Goal: Task Accomplishment & Management: Complete application form

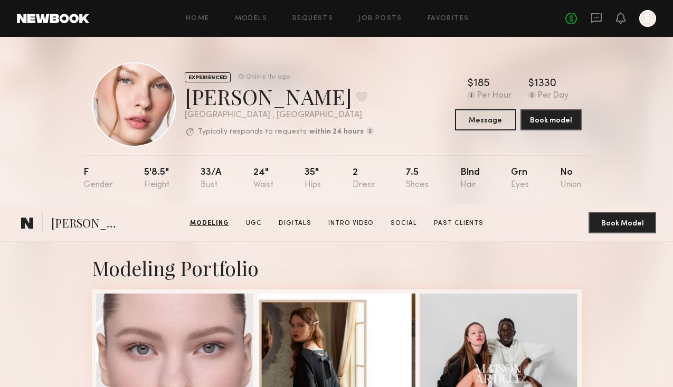
scroll to position [311, 0]
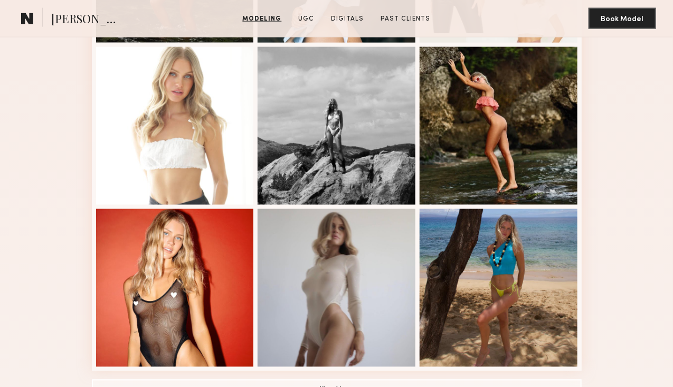
scroll to position [588, 0]
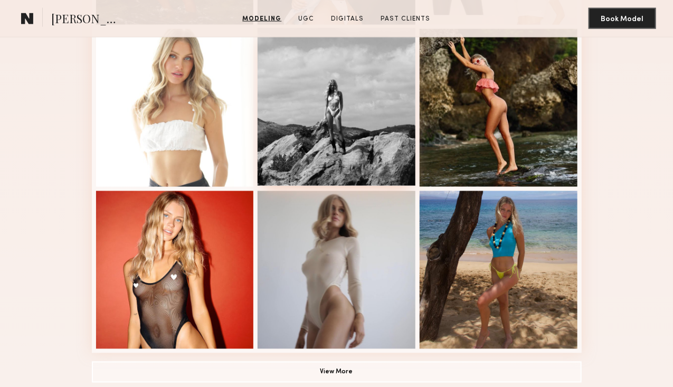
click at [359, 174] on div at bounding box center [336, 107] width 158 height 158
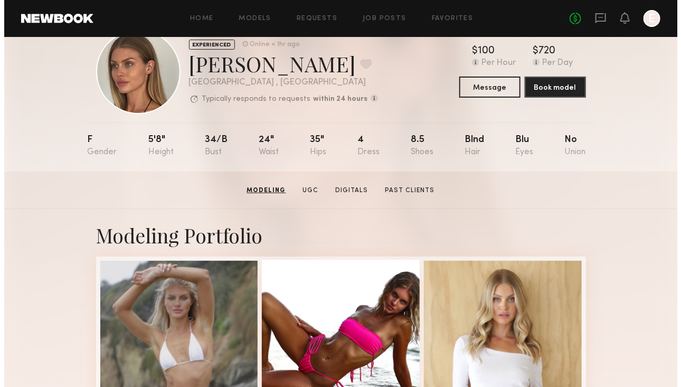
scroll to position [0, 0]
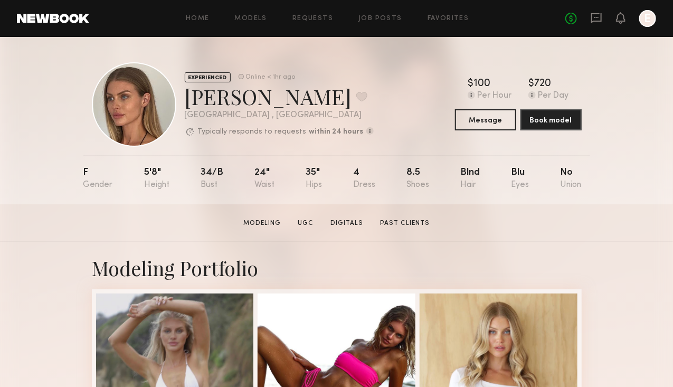
click at [502, 136] on div "EXPERIENCED Online < 1hr ago Shannon U. Favorite Los Angeles , CA Typically res…" at bounding box center [337, 104] width 490 height 84
click at [505, 125] on button "Message" at bounding box center [485, 119] width 61 height 21
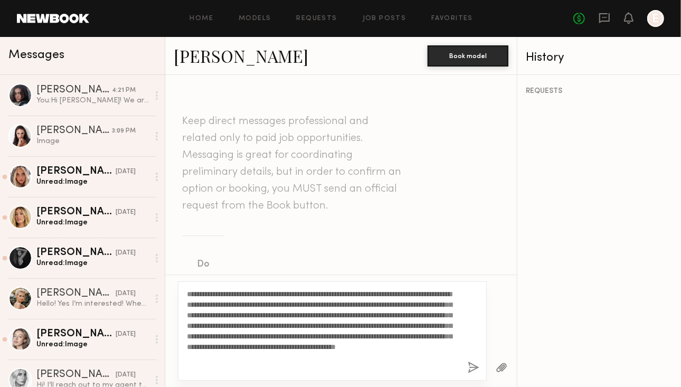
click at [222, 294] on textarea "**********" at bounding box center [323, 331] width 272 height 84
type textarea "**********"
click at [471, 364] on button "button" at bounding box center [473, 367] width 12 height 13
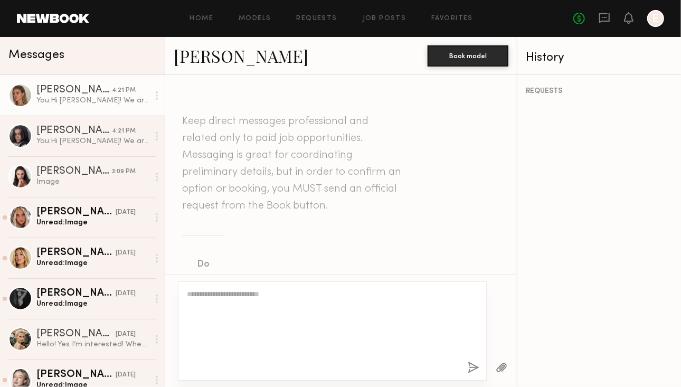
scroll to position [395, 0]
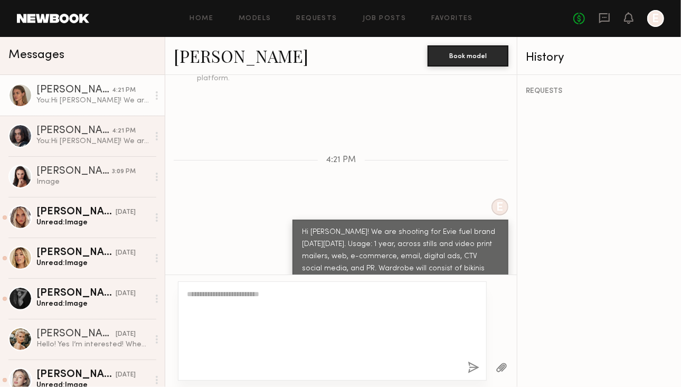
click at [471, 364] on button "button" at bounding box center [473, 367] width 12 height 13
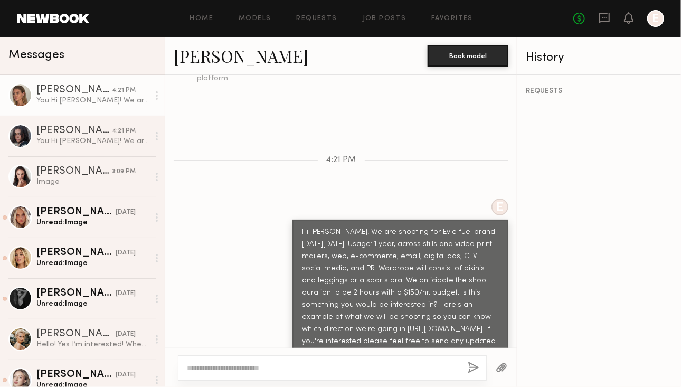
click at [380, 234] on div "Hi Shannon! We are shooting for Evie fuel brand on Tuesday 9/23. Usage: 1 year,…" at bounding box center [400, 292] width 197 height 133
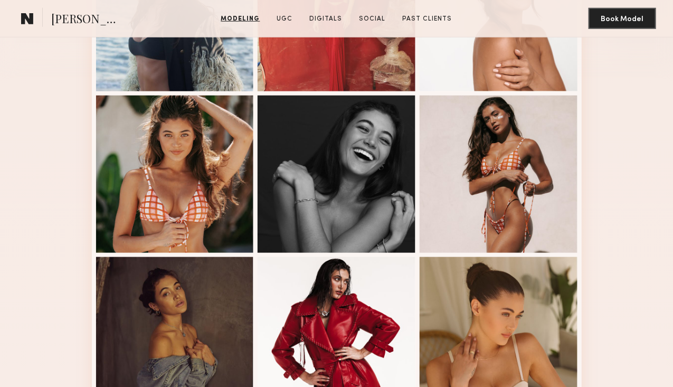
scroll to position [359, 0]
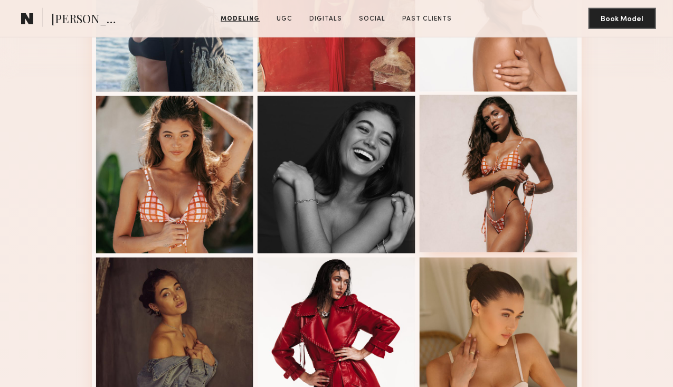
click at [529, 253] on div at bounding box center [498, 174] width 158 height 158
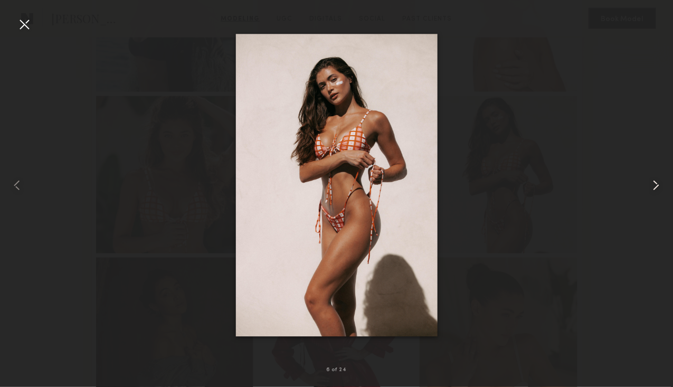
click at [658, 186] on common-icon at bounding box center [655, 185] width 17 height 17
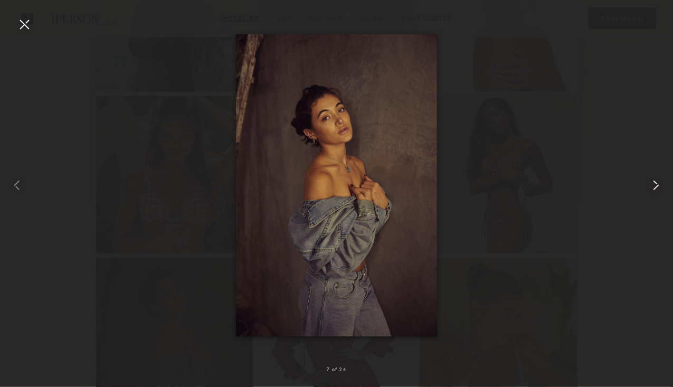
click at [658, 186] on common-icon at bounding box center [655, 185] width 17 height 17
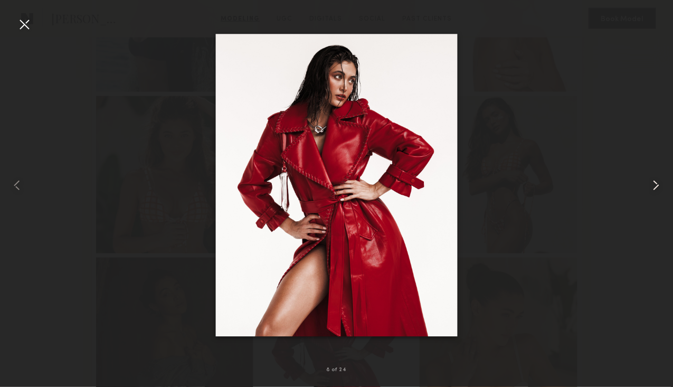
click at [658, 186] on common-icon at bounding box center [655, 185] width 17 height 17
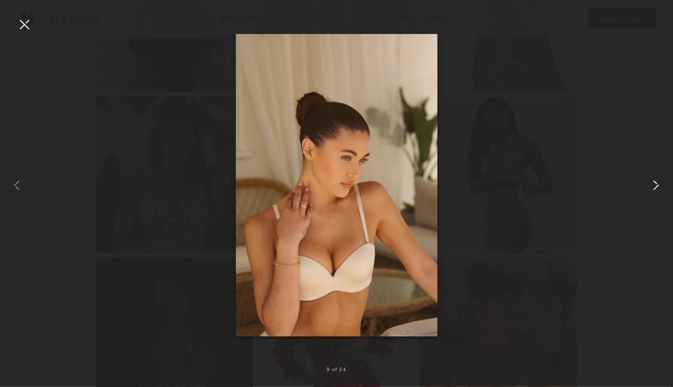
click at [658, 186] on common-icon at bounding box center [655, 185] width 17 height 17
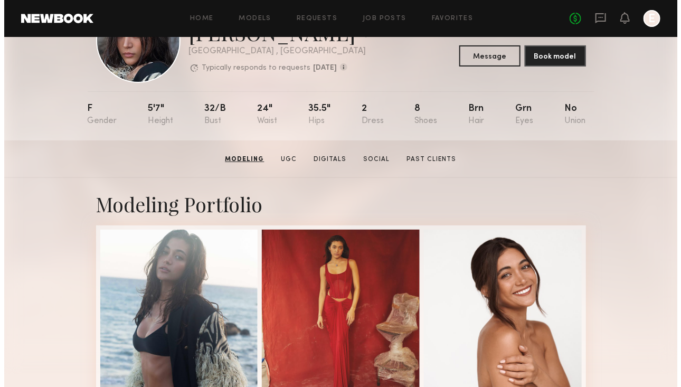
scroll to position [0, 0]
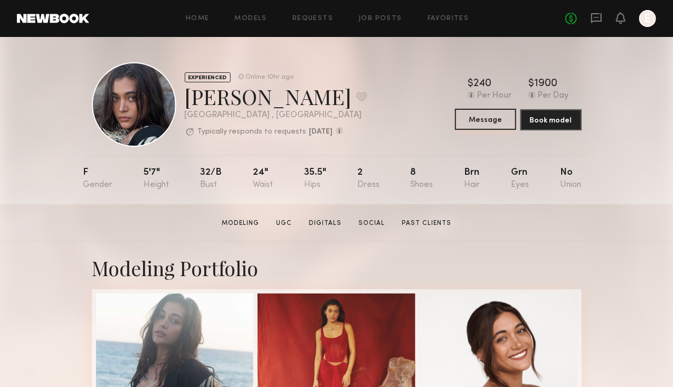
click at [514, 113] on button "Message" at bounding box center [485, 119] width 61 height 21
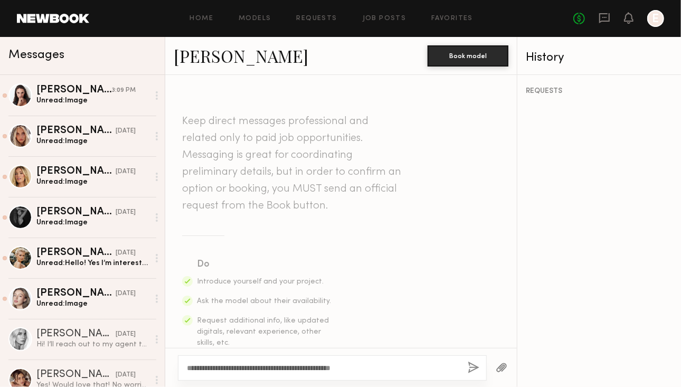
click at [383, 374] on div "**********" at bounding box center [332, 367] width 309 height 25
click at [377, 369] on textarea "**********" at bounding box center [323, 367] width 272 height 11
click at [416, 366] on textarea "**********" at bounding box center [323, 367] width 272 height 11
click at [421, 368] on textarea "**********" at bounding box center [323, 367] width 272 height 11
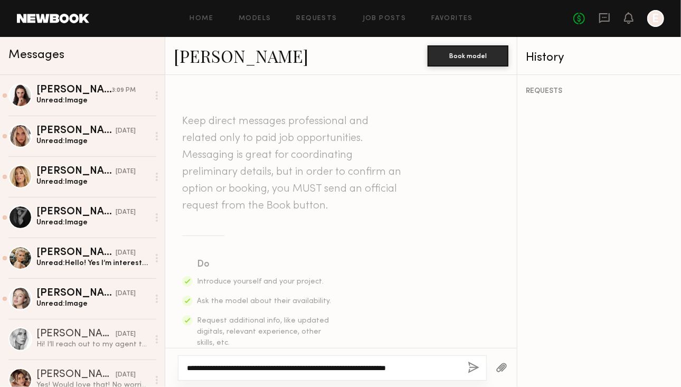
click at [419, 366] on textarea "**********" at bounding box center [323, 367] width 272 height 11
click at [440, 369] on textarea "**********" at bounding box center [323, 367] width 272 height 11
paste textarea "**********"
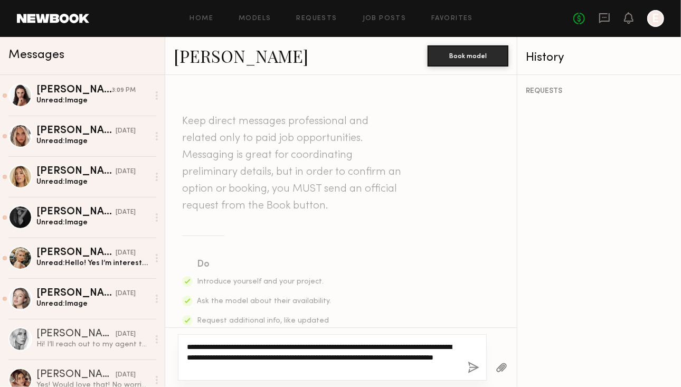
click at [210, 357] on textarea "**********" at bounding box center [323, 357] width 272 height 32
click at [339, 370] on textarea "**********" at bounding box center [323, 357] width 272 height 32
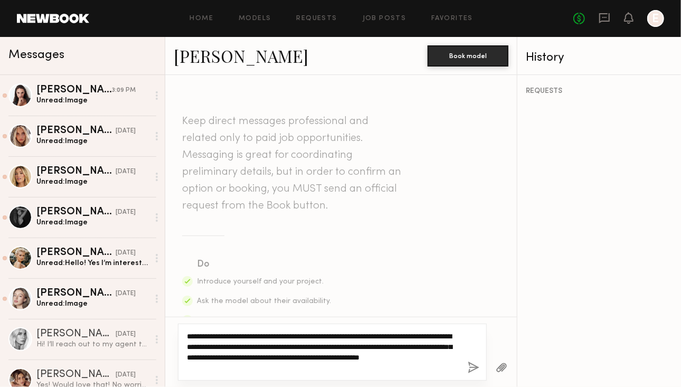
drag, startPoint x: 248, startPoint y: 365, endPoint x: 290, endPoint y: 370, distance: 42.6
click at [290, 370] on textarea "**********" at bounding box center [323, 352] width 272 height 42
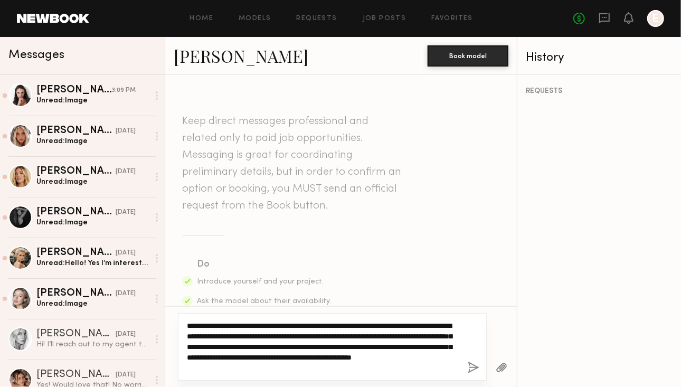
click at [258, 354] on textarea "**********" at bounding box center [323, 346] width 272 height 53
click at [264, 358] on textarea "**********" at bounding box center [323, 346] width 272 height 53
click at [188, 356] on textarea "**********" at bounding box center [323, 346] width 272 height 53
click at [402, 357] on textarea "**********" at bounding box center [323, 346] width 272 height 53
click at [277, 356] on textarea "**********" at bounding box center [323, 346] width 272 height 53
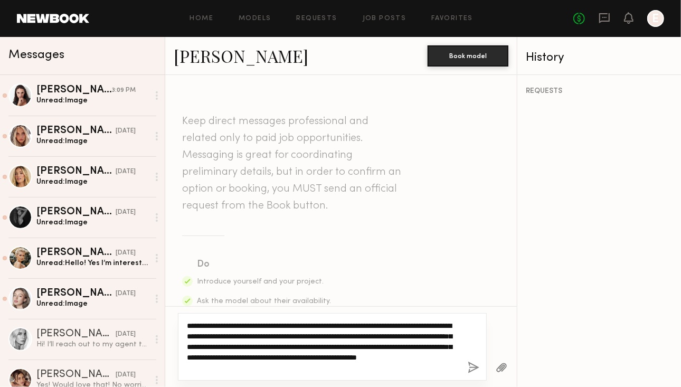
click at [359, 369] on textarea "**********" at bounding box center [323, 346] width 272 height 53
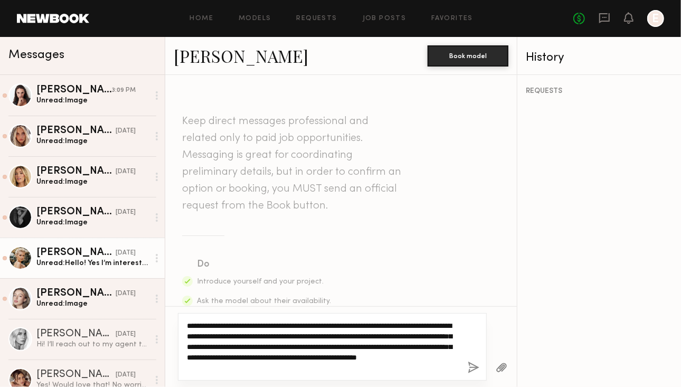
type textarea "**********"
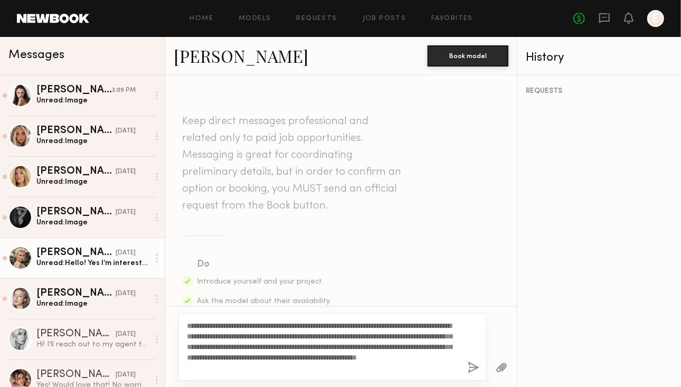
click at [32, 274] on link "Mallory A. 09/10/2025 Unread: Hello! Yes I’m interested! When is the photoshoot…" at bounding box center [82, 257] width 165 height 41
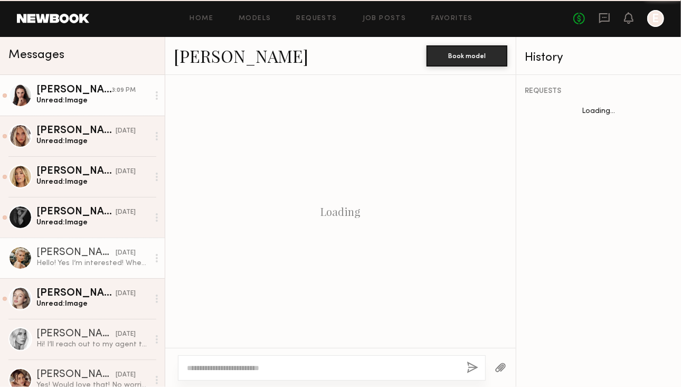
scroll to position [436, 0]
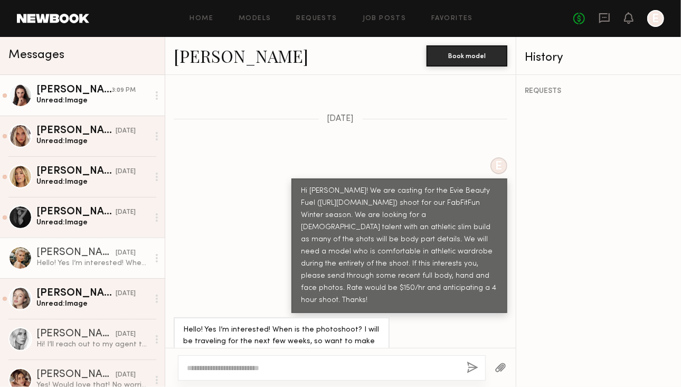
click at [87, 92] on div "Anastasiia S." at bounding box center [73, 90] width 75 height 11
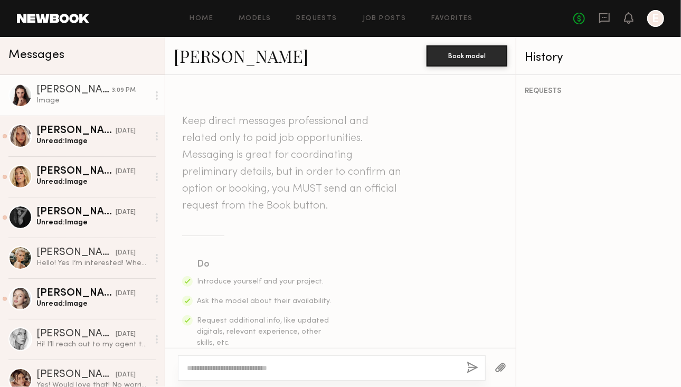
click at [85, 54] on div "Messages" at bounding box center [82, 53] width 148 height 16
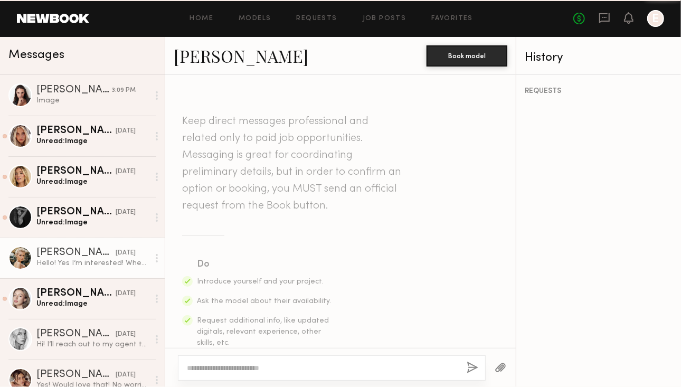
scroll to position [436, 0]
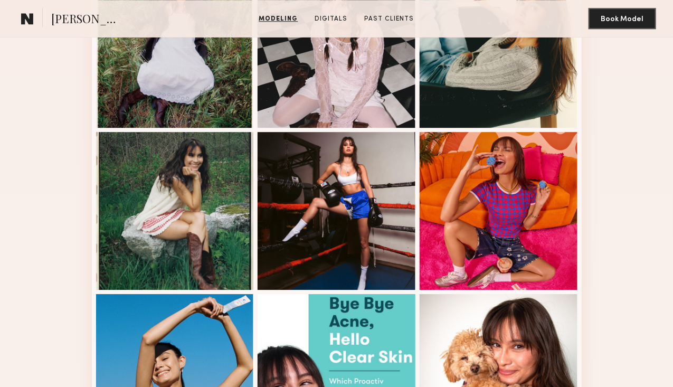
scroll to position [1158, 0]
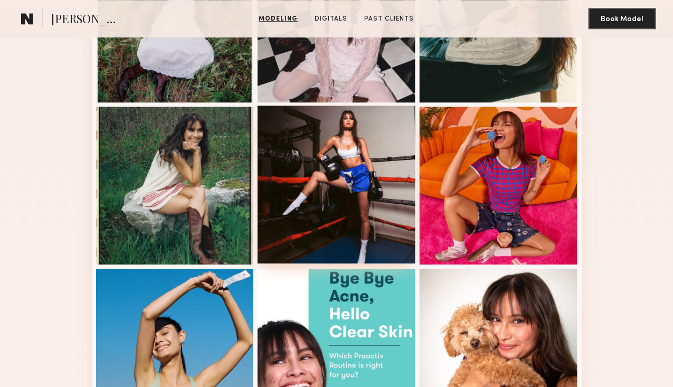
click at [384, 263] on div at bounding box center [336, 185] width 158 height 158
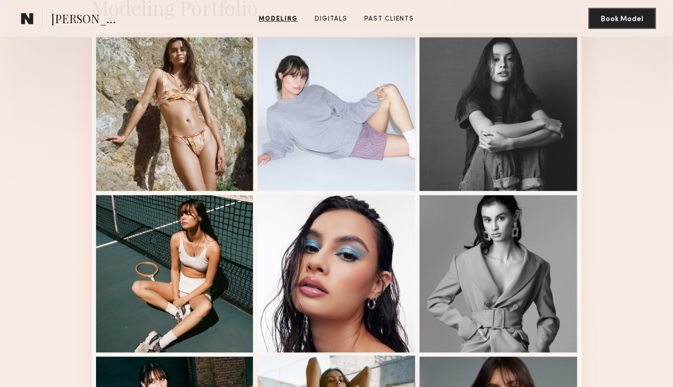
scroll to position [262, 0]
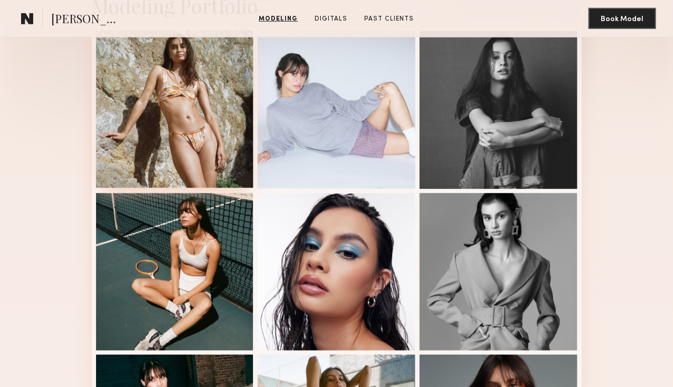
click at [193, 175] on div at bounding box center [175, 109] width 158 height 158
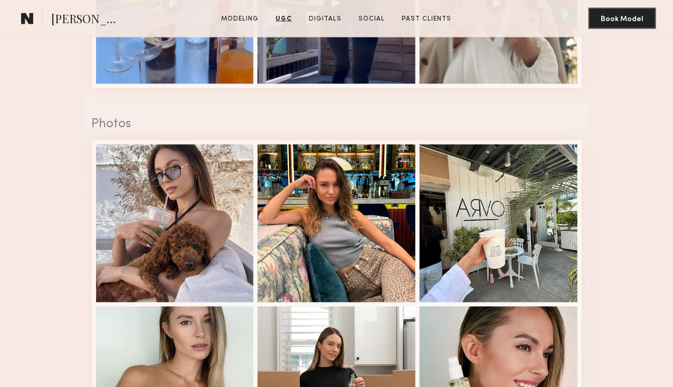
scroll to position [2233, 0]
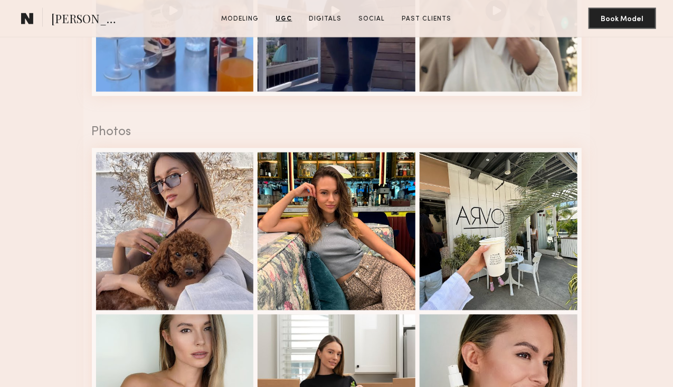
click at [378, 92] on div at bounding box center [336, 13] width 158 height 158
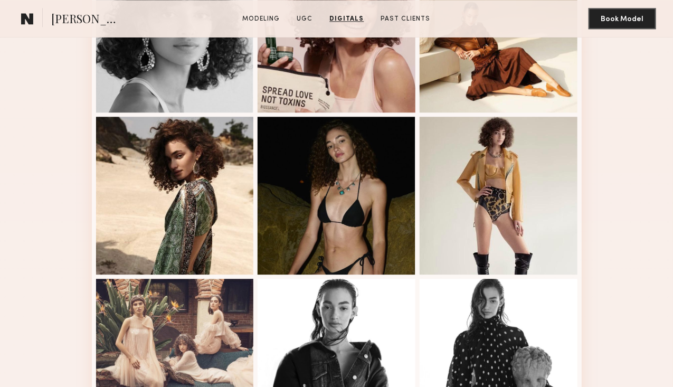
scroll to position [1001, 0]
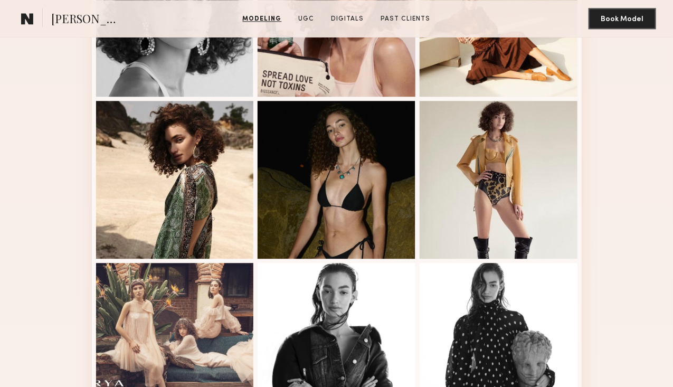
click at [359, 250] on div at bounding box center [336, 180] width 158 height 158
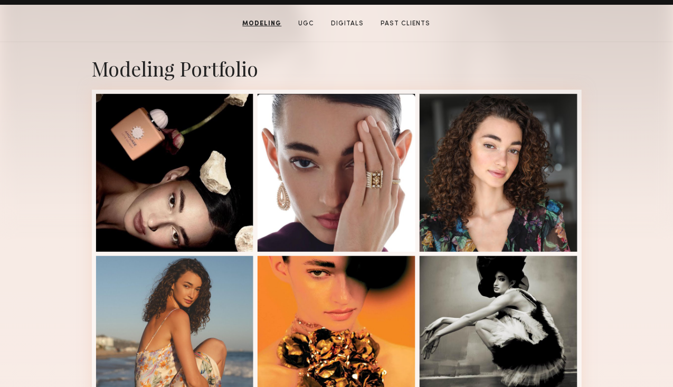
scroll to position [126, 0]
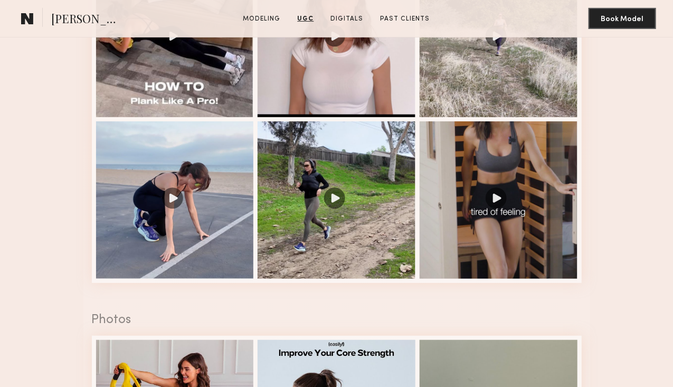
scroll to position [1726, 0]
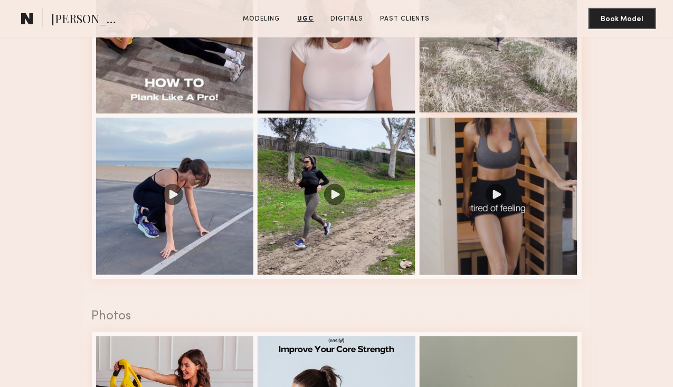
click at [523, 112] on div at bounding box center [498, 34] width 158 height 158
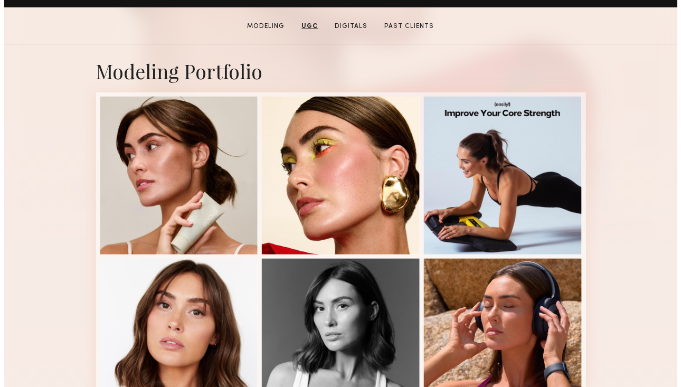
scroll to position [0, 0]
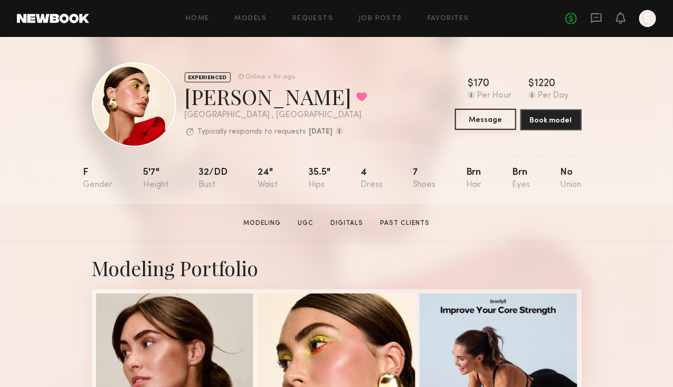
click at [495, 119] on button "Message" at bounding box center [485, 119] width 61 height 21
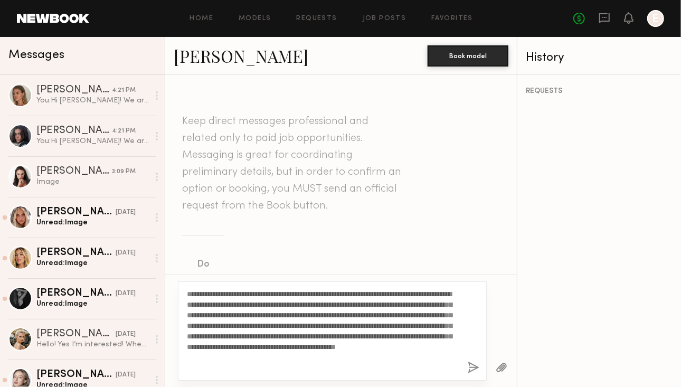
click at [224, 294] on textarea "**********" at bounding box center [323, 331] width 272 height 84
click at [273, 365] on textarea "**********" at bounding box center [323, 331] width 272 height 84
type textarea "**********"
click at [470, 371] on button "button" at bounding box center [473, 367] width 12 height 13
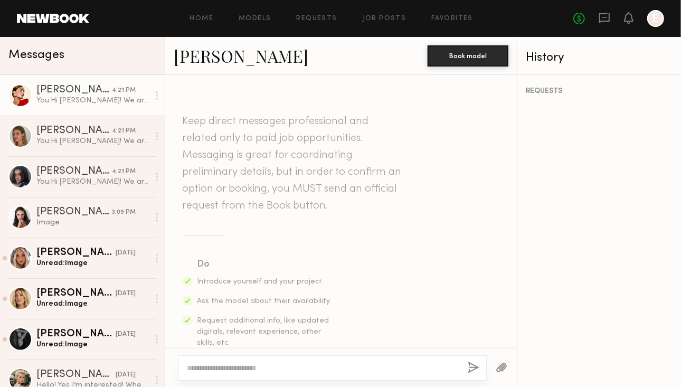
scroll to position [395, 0]
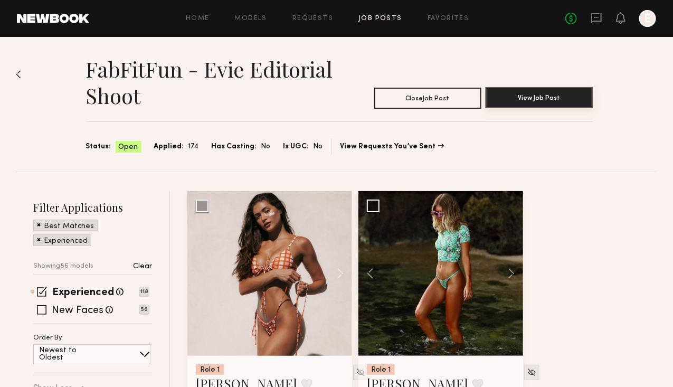
click at [552, 101] on button "View Job Post" at bounding box center [538, 97] width 107 height 21
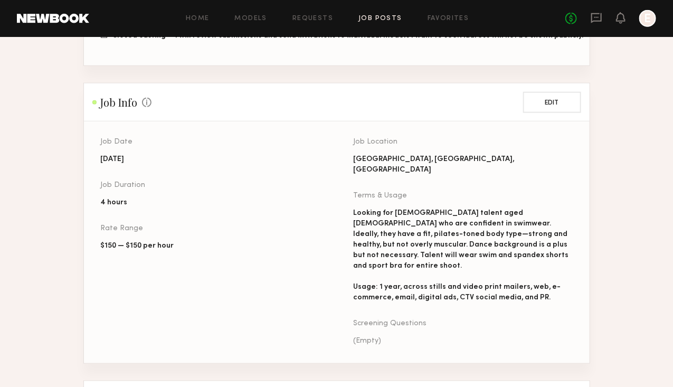
scroll to position [345, 0]
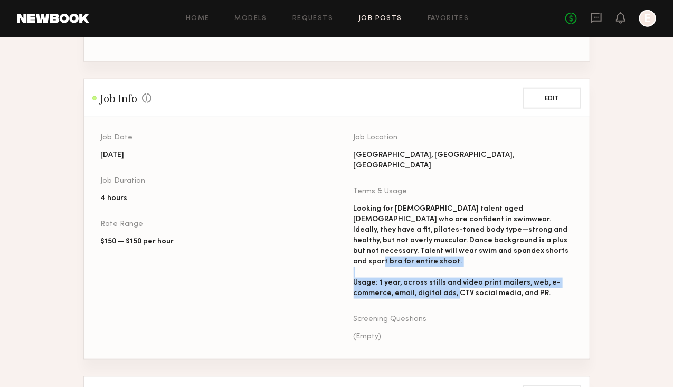
drag, startPoint x: 353, startPoint y: 269, endPoint x: 507, endPoint y: 280, distance: 153.4
click at [507, 280] on div "Looking for female talent aged 25–35 who are confident in swimwear. Ideally, th…" at bounding box center [462, 251] width 219 height 95
copy div "Usage: 1 year, across stills and video print mailers, web, e-commerce, email, d…"
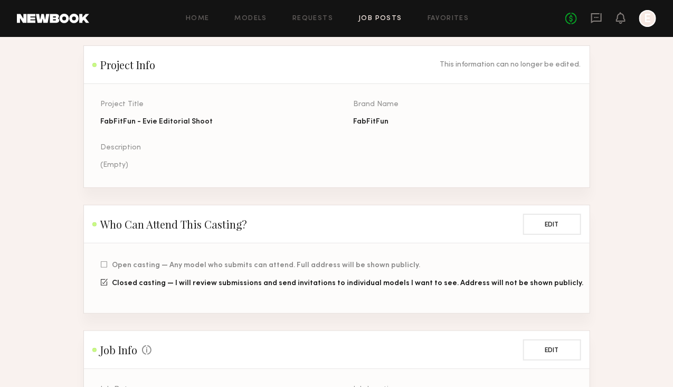
scroll to position [0, 0]
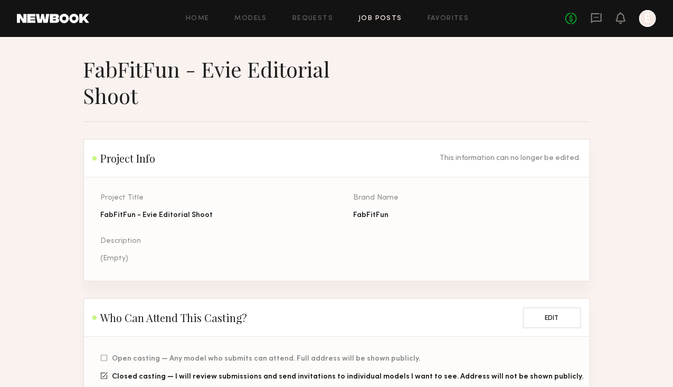
click at [0, 0] on button at bounding box center [0, 0] width 0 height 0
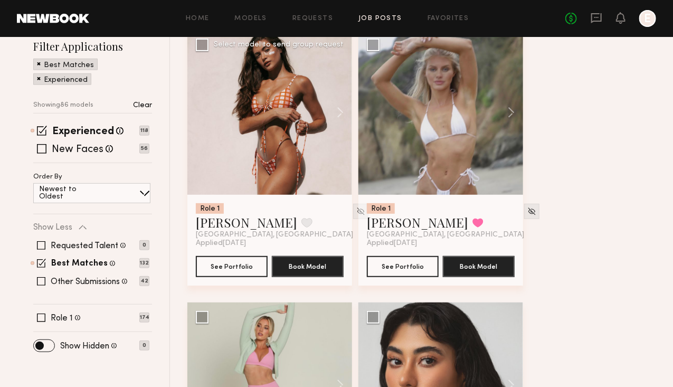
scroll to position [172, 0]
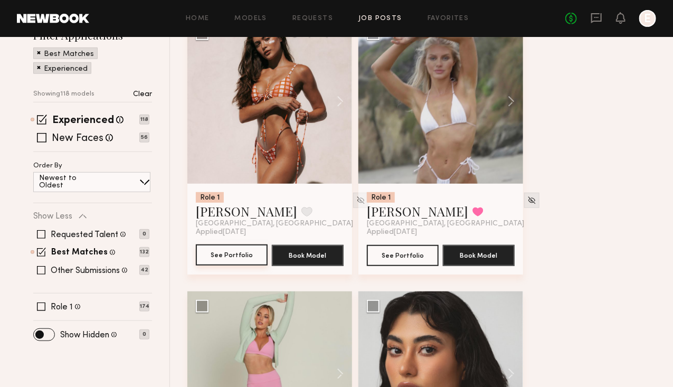
click at [252, 265] on button "See Portfolio" at bounding box center [232, 254] width 72 height 21
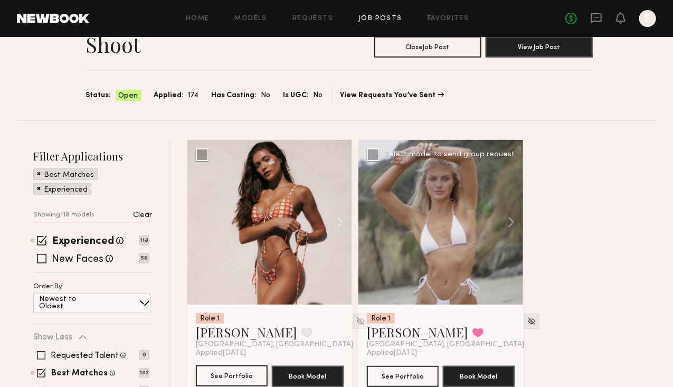
scroll to position [0, 0]
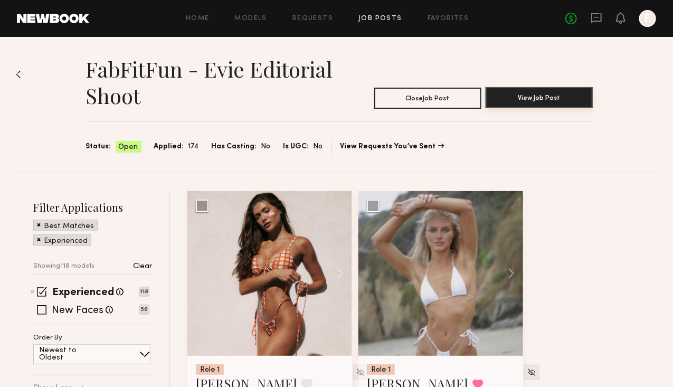
click at [557, 100] on button "View Job Post" at bounding box center [538, 97] width 107 height 21
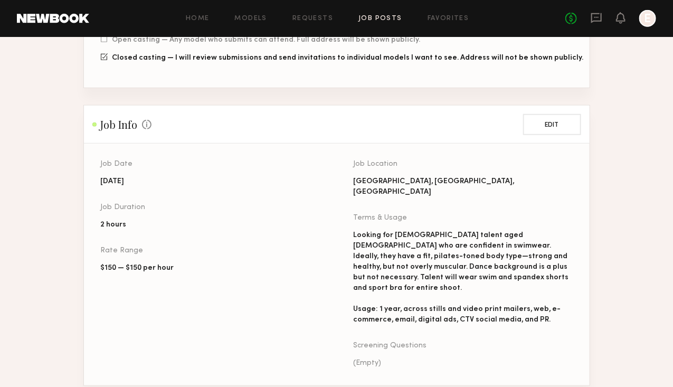
scroll to position [326, 0]
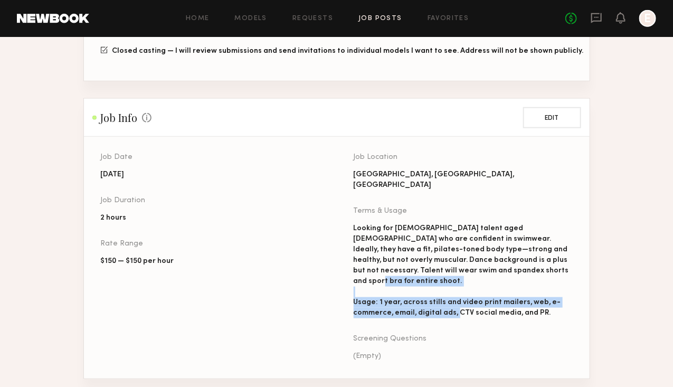
drag, startPoint x: 349, startPoint y: 292, endPoint x: 554, endPoint y: 302, distance: 205.5
click at [554, 302] on div "Job Date 09/23/2025 Job Duration 2 hours Rate Range $150 — $150 per hour Job Lo…" at bounding box center [353, 266] width 505 height 225
copy div "Usage: 1 year, across stills and video print mailers, web, e-commerce, email, d…"
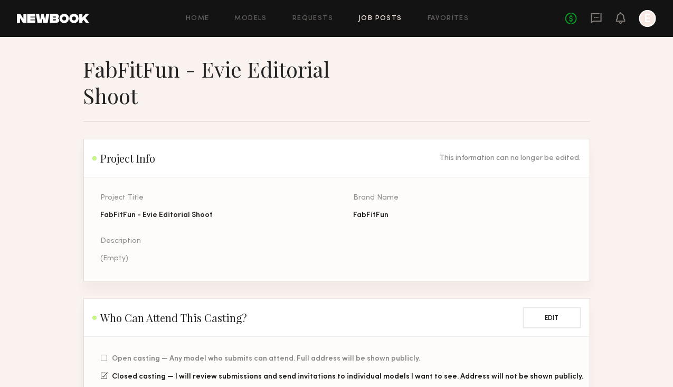
click at [0, 0] on button at bounding box center [0, 0] width 0 height 0
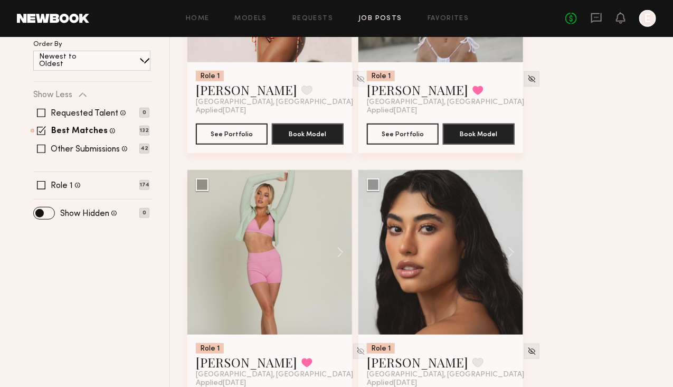
scroll to position [305, 0]
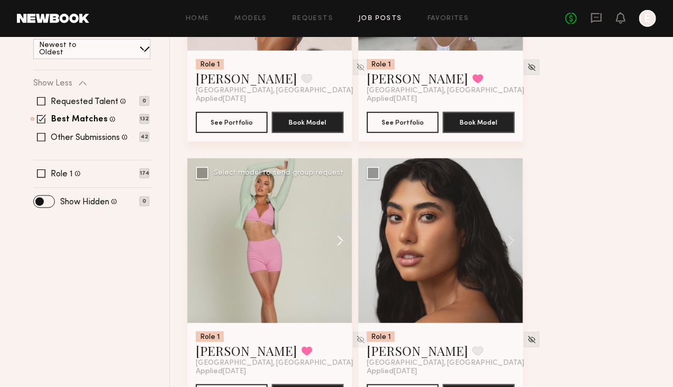
click at [352, 259] on button at bounding box center [335, 240] width 34 height 165
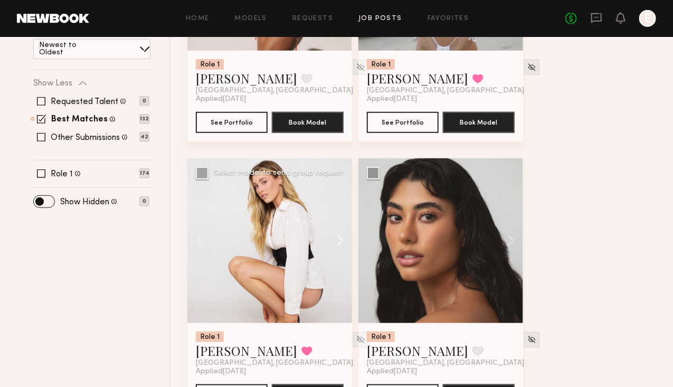
click at [352, 259] on button at bounding box center [335, 240] width 34 height 165
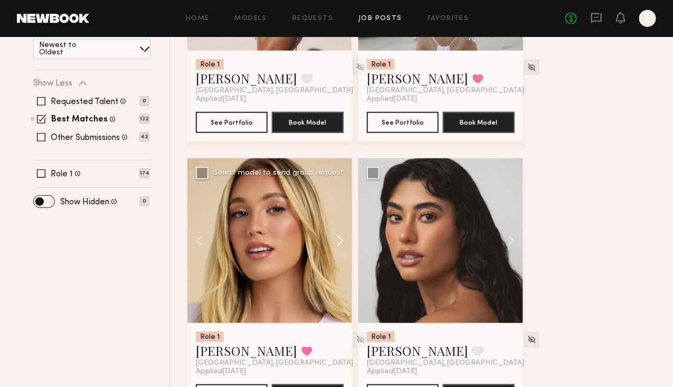
click at [352, 259] on button at bounding box center [335, 240] width 34 height 165
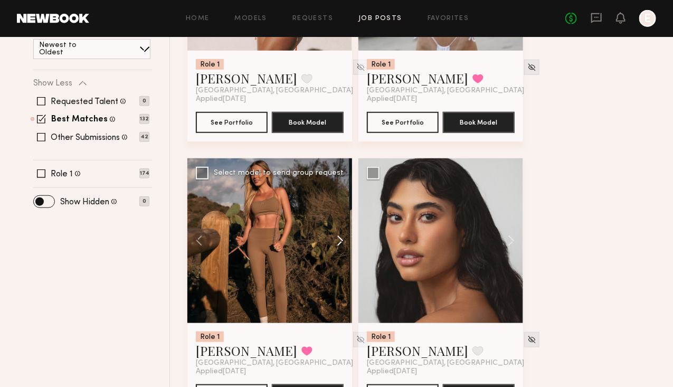
click at [352, 259] on button at bounding box center [335, 240] width 34 height 165
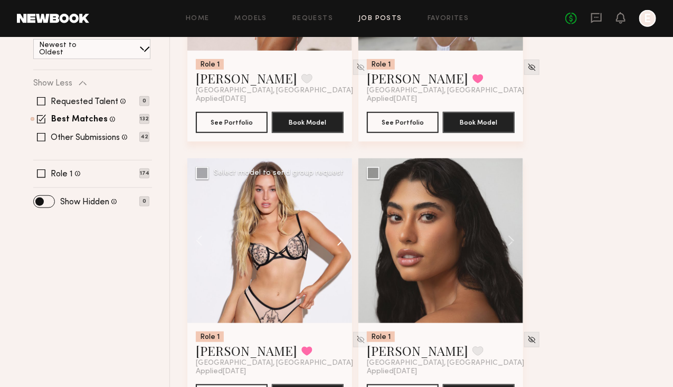
click at [352, 259] on button at bounding box center [335, 240] width 34 height 165
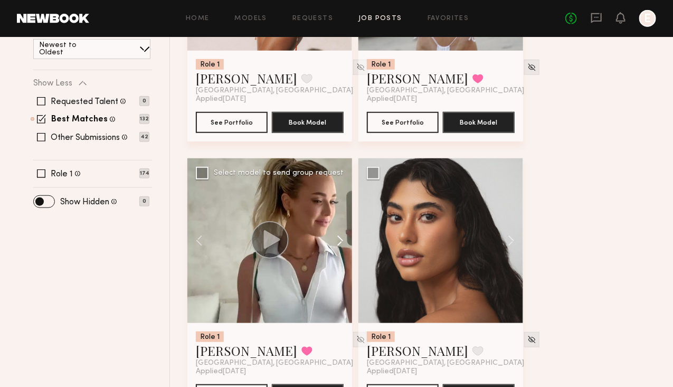
click at [352, 259] on button at bounding box center [335, 240] width 34 height 165
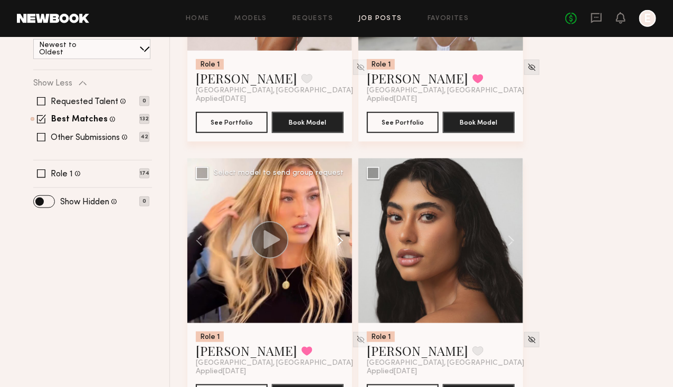
click at [352, 259] on button at bounding box center [335, 240] width 34 height 165
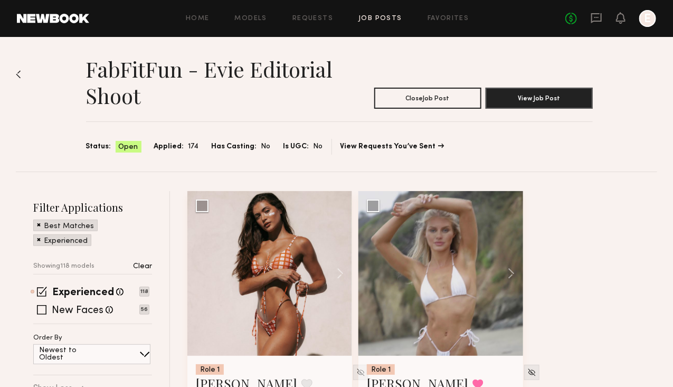
scroll to position [1, 0]
click at [161, 150] on span "Applied:" at bounding box center [169, 146] width 30 height 12
click at [266, 21] on link "Models" at bounding box center [251, 18] width 32 height 7
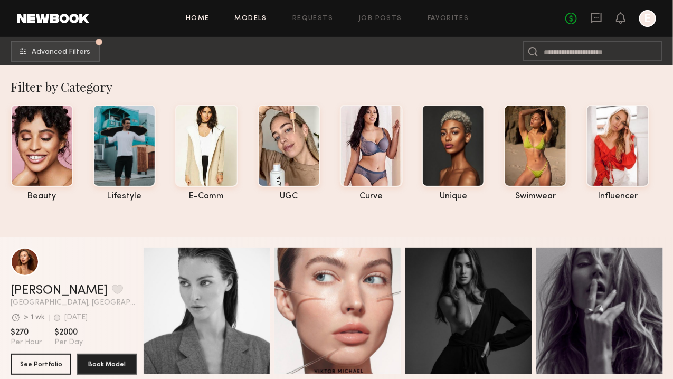
click at [205, 17] on link "Home" at bounding box center [198, 18] width 24 height 7
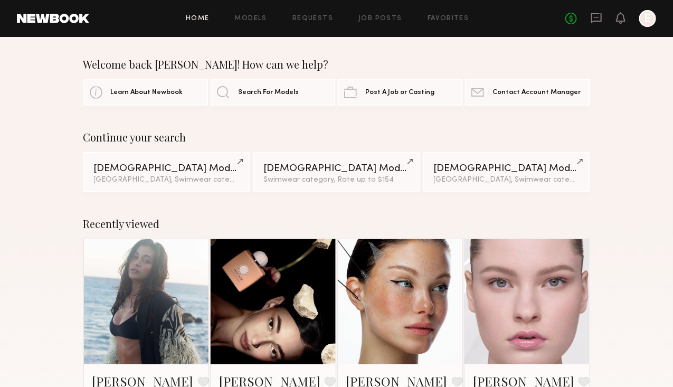
scroll to position [1, 0]
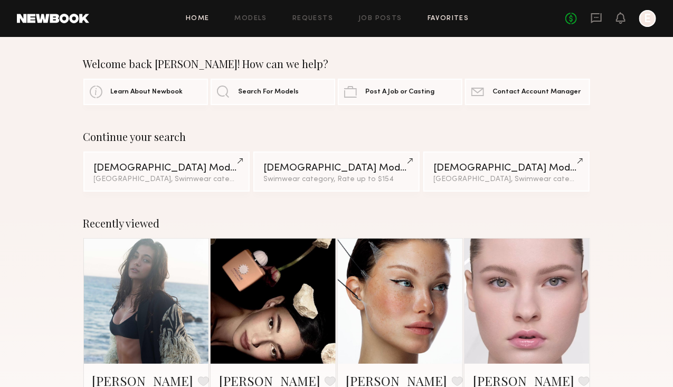
click at [435, 20] on link "Favorites" at bounding box center [448, 18] width 42 height 7
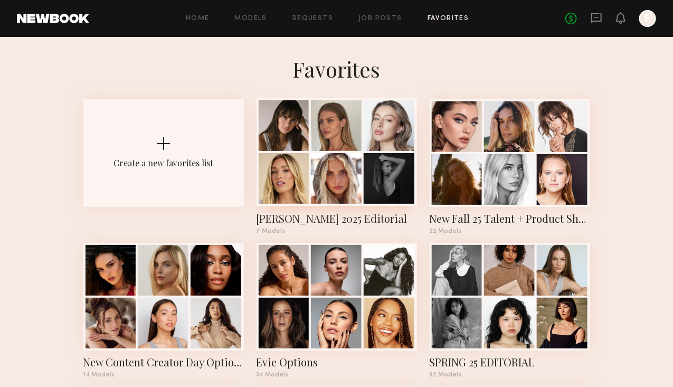
click at [329, 131] on div at bounding box center [336, 125] width 51 height 51
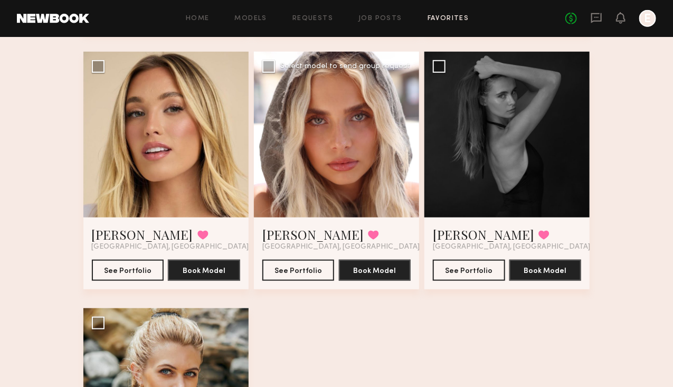
scroll to position [326, 0]
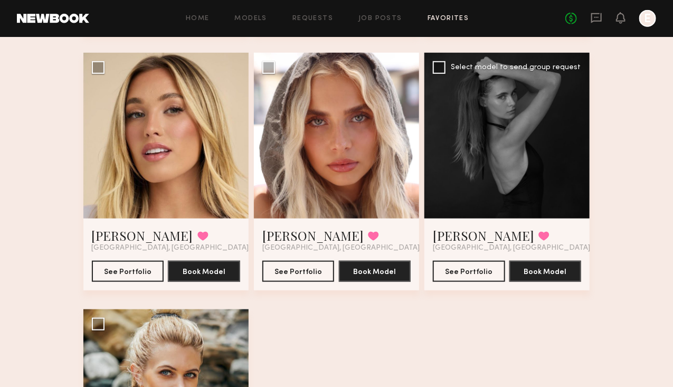
click at [477, 210] on div at bounding box center [506, 135] width 165 height 165
click at [478, 281] on button "See Portfolio" at bounding box center [469, 270] width 72 height 21
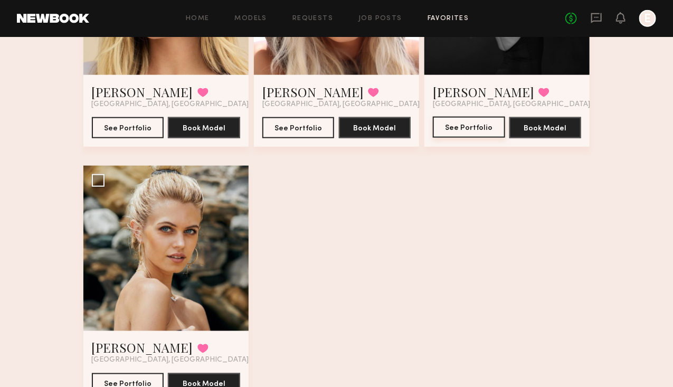
scroll to position [493, 0]
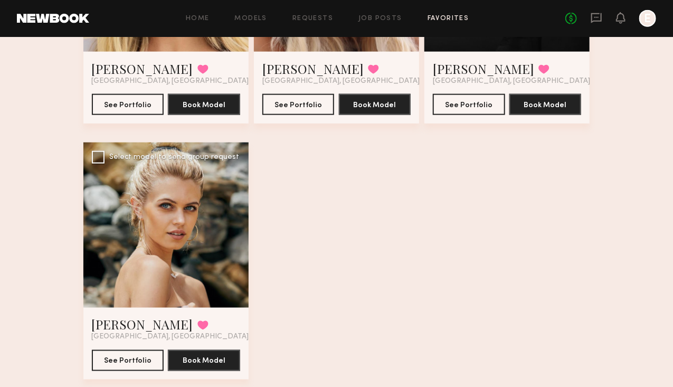
click at [192, 262] on div at bounding box center [165, 224] width 165 height 165
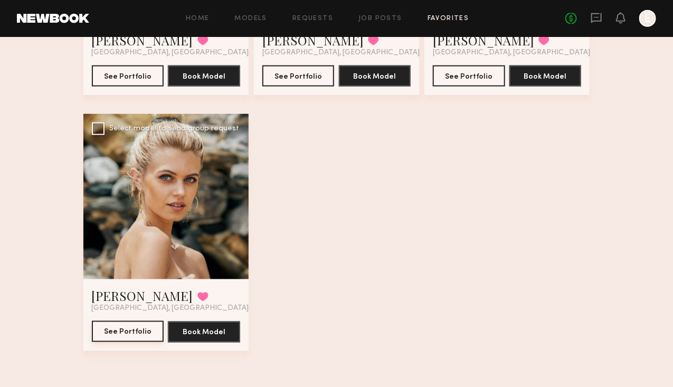
click at [116, 342] on button "See Portfolio" at bounding box center [128, 331] width 72 height 21
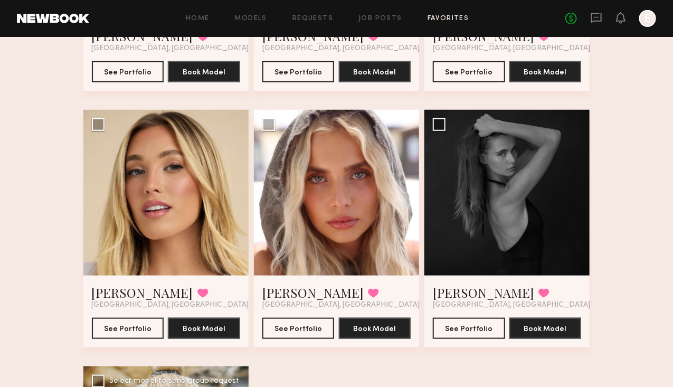
scroll to position [269, 0]
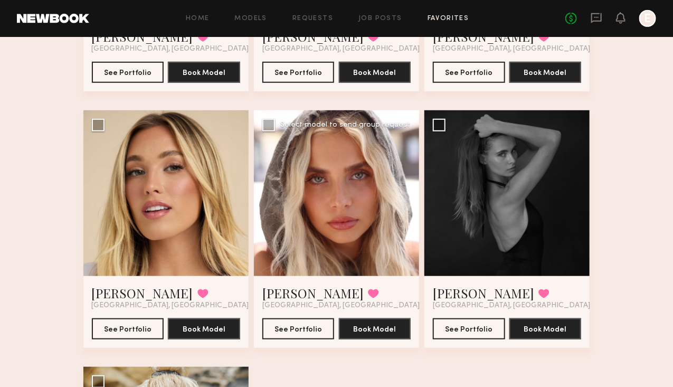
click at [355, 175] on div at bounding box center [336, 192] width 165 height 165
click at [294, 339] on button "See Portfolio" at bounding box center [298, 328] width 72 height 21
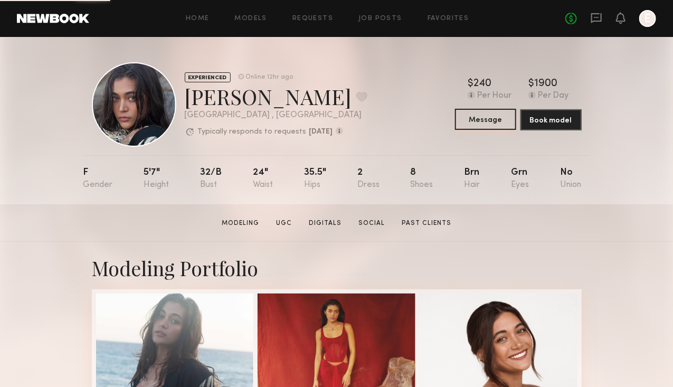
click at [512, 119] on button "Message" at bounding box center [485, 119] width 61 height 21
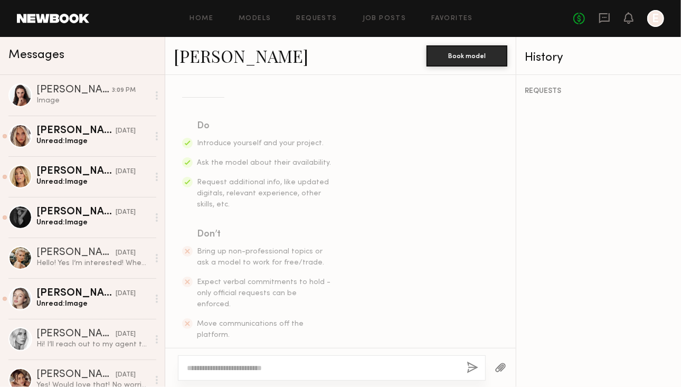
scroll to position [153, 0]
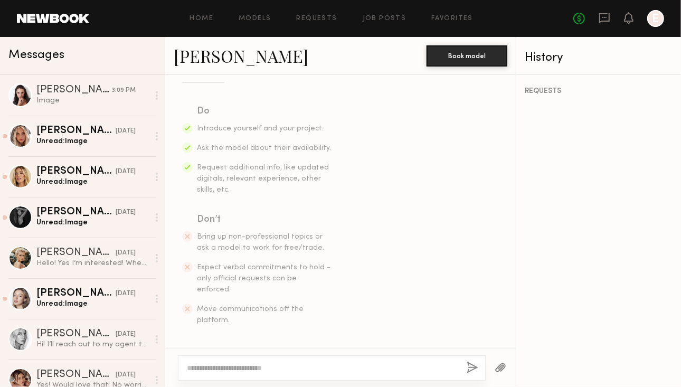
paste textarea "**********"
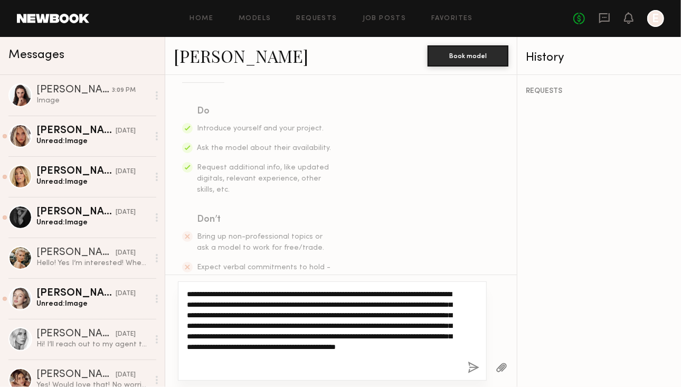
scroll to position [0, 0]
type textarea "**********"
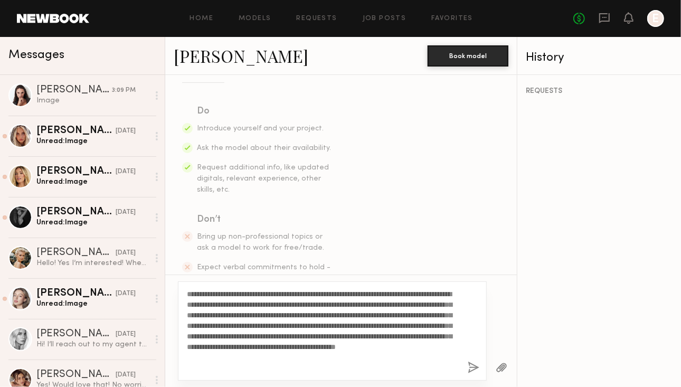
click at [471, 370] on button "button" at bounding box center [473, 367] width 12 height 13
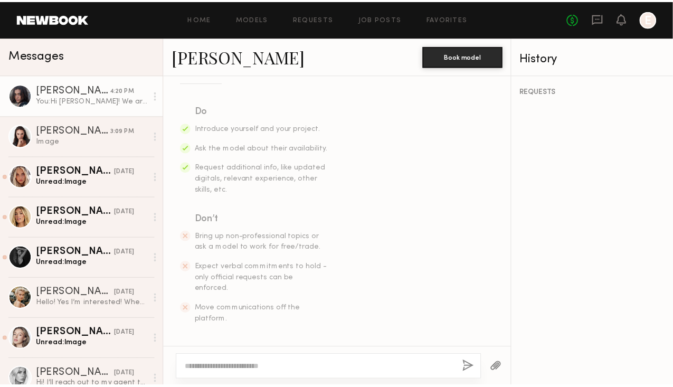
scroll to position [395, 0]
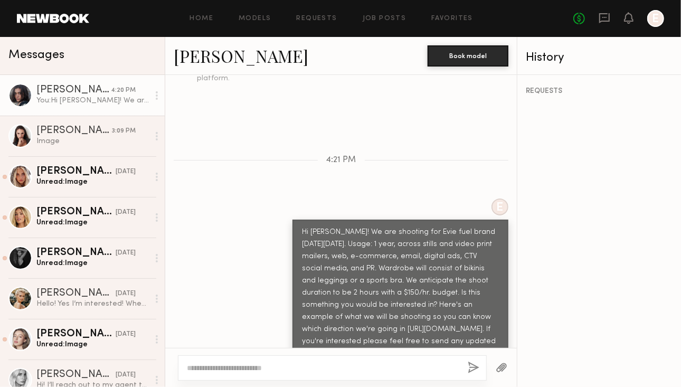
click at [52, 15] on link at bounding box center [53, 18] width 72 height 9
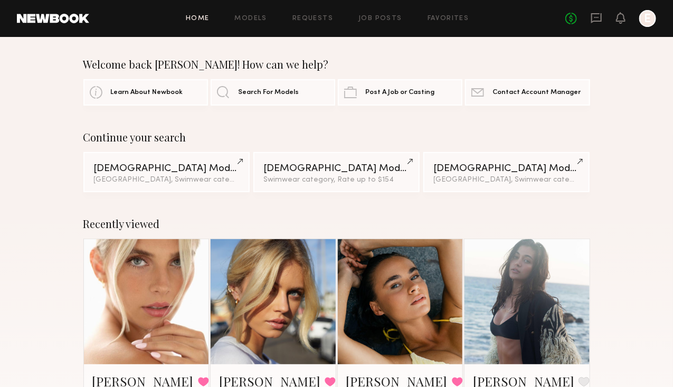
click at [196, 17] on link "Home" at bounding box center [198, 18] width 24 height 7
click at [194, 24] on div "Home Models Requests Job Posts Favorites Sign Out No fees up to $5,000 E" at bounding box center [372, 18] width 567 height 17
click at [40, 21] on link at bounding box center [53, 18] width 72 height 9
click at [377, 24] on div "Home Models Requests Job Posts Favorites Sign Out No fees up to $5,000 E" at bounding box center [372, 18] width 567 height 17
click at [376, 17] on link "Job Posts" at bounding box center [380, 18] width 44 height 7
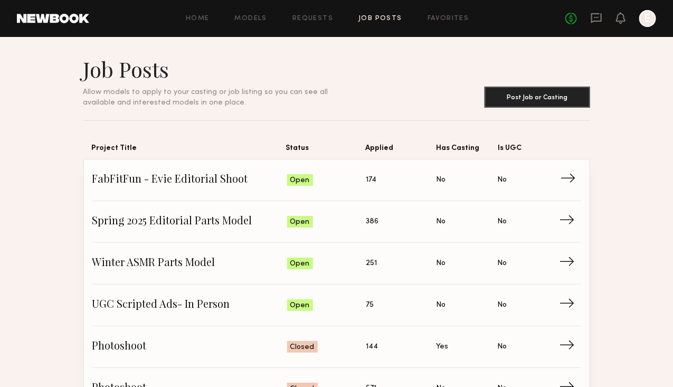
click at [242, 174] on span "FabFitFun - Evie Editorial Shoot" at bounding box center [189, 180] width 195 height 16
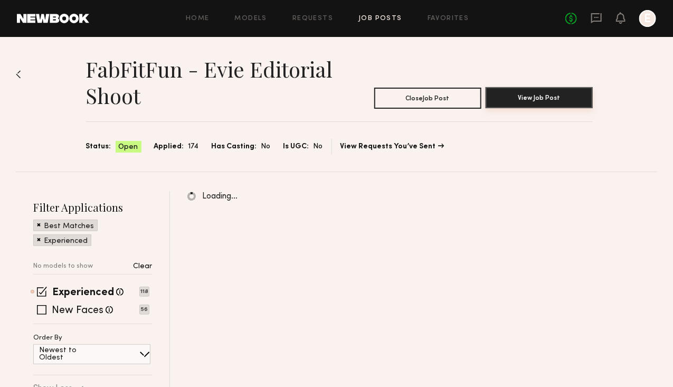
click at [540, 98] on button "View Job Post" at bounding box center [538, 97] width 107 height 21
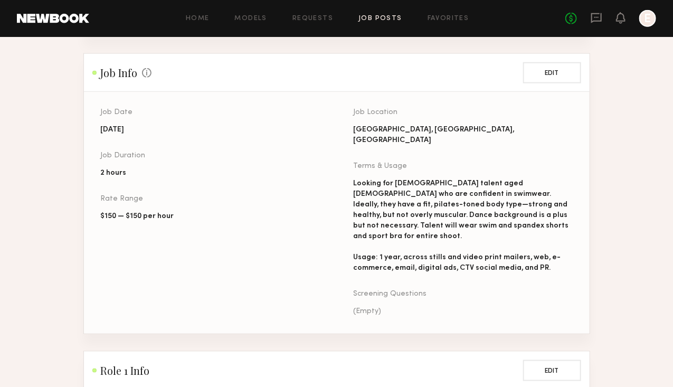
scroll to position [372, 0]
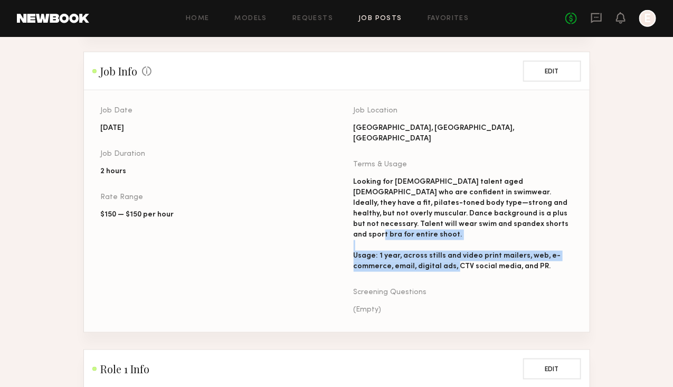
drag, startPoint x: 350, startPoint y: 244, endPoint x: 537, endPoint y: 253, distance: 187.0
click at [537, 253] on div "Job Date 09/23/2025 Job Duration 2 hours Rate Range $150 — $150 per hour Job Lo…" at bounding box center [353, 219] width 505 height 225
copy div "Usage: 1 year, across stills and video print mailers, web, e-commerce, email, d…"
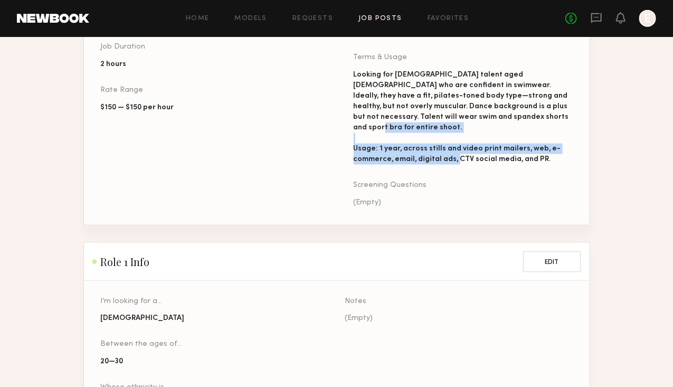
scroll to position [480, 0]
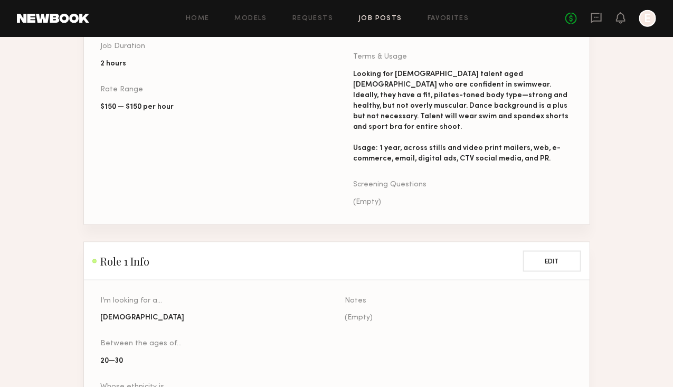
click at [435, 69] on div "Looking for female talent aged 25–35 who are confident in swimwear. Ideally, th…" at bounding box center [462, 116] width 219 height 95
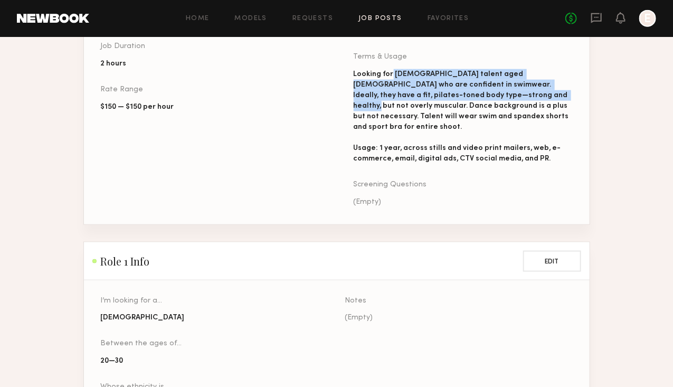
drag, startPoint x: 391, startPoint y: 73, endPoint x: 434, endPoint y: 96, distance: 48.2
click at [434, 96] on div "Looking for female talent aged 25–35 who are confident in swimwear. Ideally, th…" at bounding box center [462, 116] width 219 height 95
copy div "female talent aged 25–35 who are confident in swimwear. Ideally, they have a fi…"
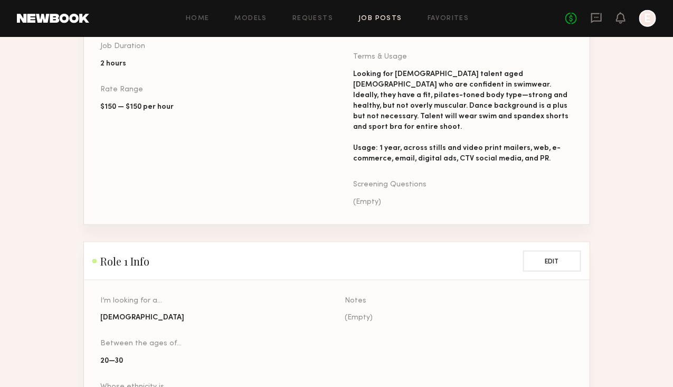
click at [406, 120] on div "Looking for female talent aged 25–35 who are confident in swimwear. Ideally, th…" at bounding box center [462, 116] width 219 height 95
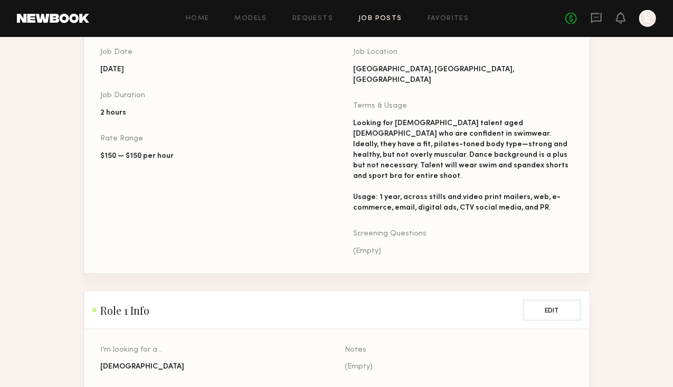
scroll to position [429, 0]
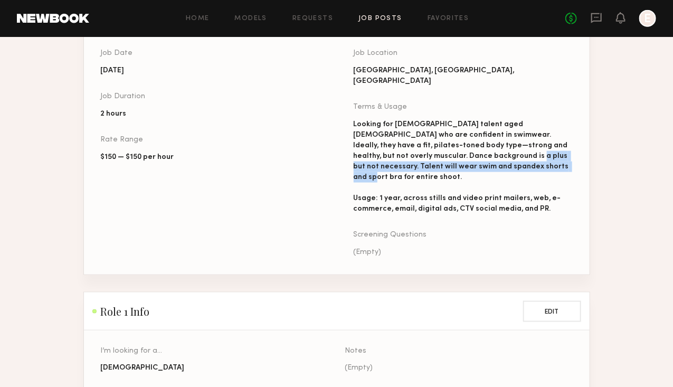
drag, startPoint x: 389, startPoint y: 154, endPoint x: 422, endPoint y: 167, distance: 35.3
click at [422, 167] on div "Looking for female talent aged 25–35 who are confident in swimwear. Ideally, th…" at bounding box center [462, 166] width 219 height 95
copy div "Talent will wear swim and spandex shorts and sport bra for entire shoot."
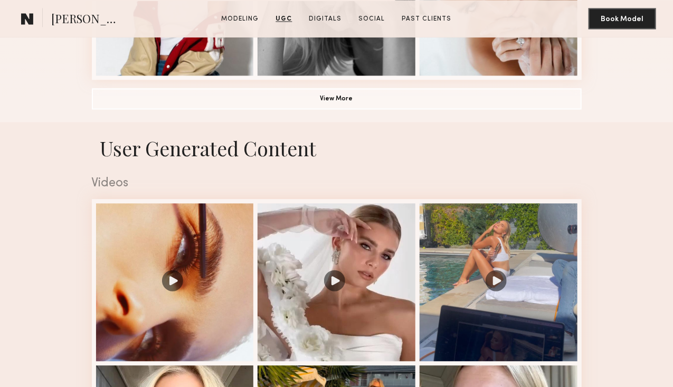
scroll to position [859, 0]
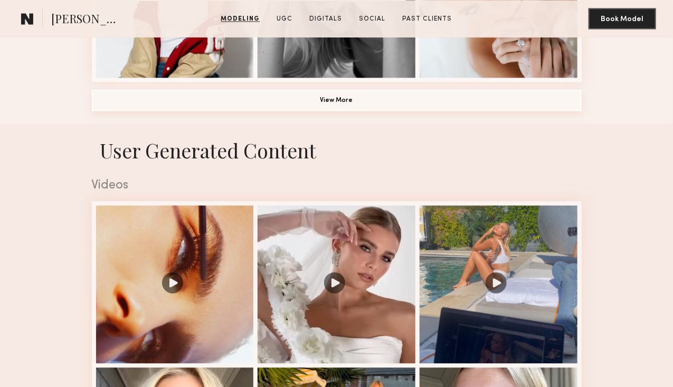
click at [423, 111] on button "View More" at bounding box center [337, 100] width 490 height 21
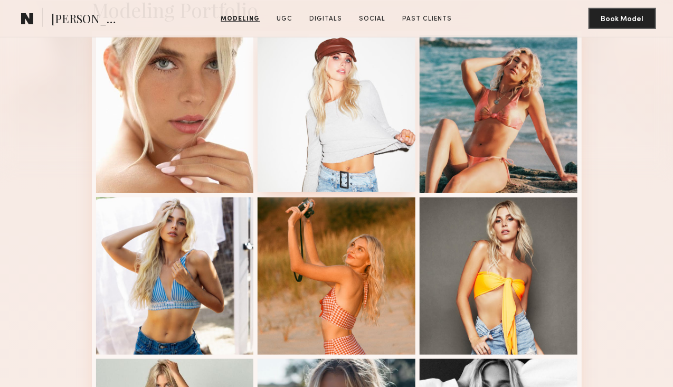
scroll to position [235, 0]
